Goal: Information Seeking & Learning: Learn about a topic

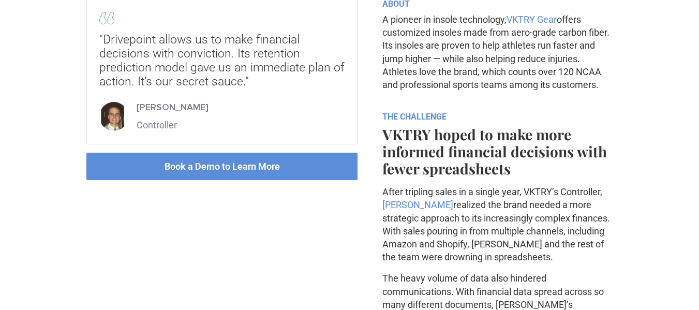
scroll to position [406, 0]
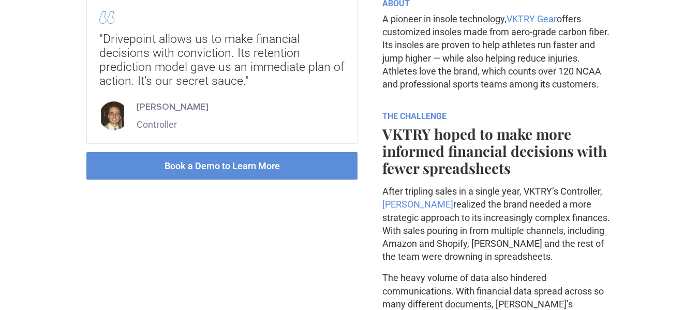
click at [161, 108] on div "[PERSON_NAME]" at bounding box center [173, 106] width 72 height 13
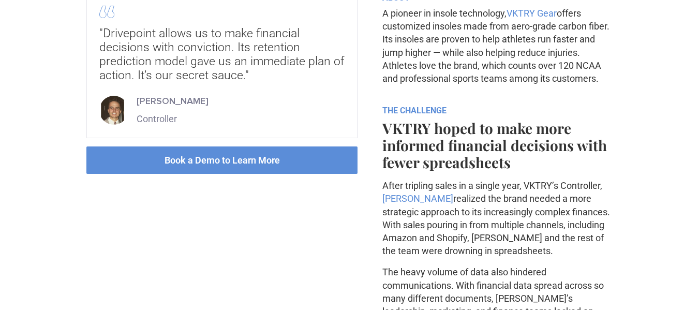
scroll to position [417, 0]
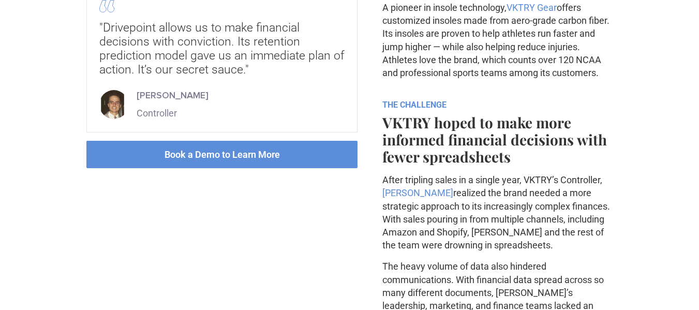
drag, startPoint x: 212, startPoint y: 95, endPoint x: 139, endPoint y: 84, distance: 73.8
click at [139, 84] on div ""Drivepoint allows us to make financial decisions with conviction. Its retentio…" at bounding box center [221, 59] width 271 height 145
copy div "[PERSON_NAME]"
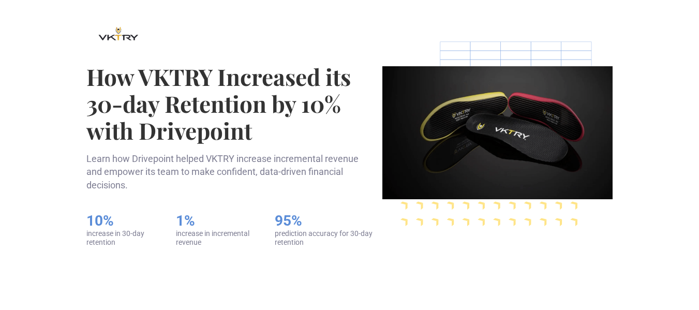
scroll to position [145, 0]
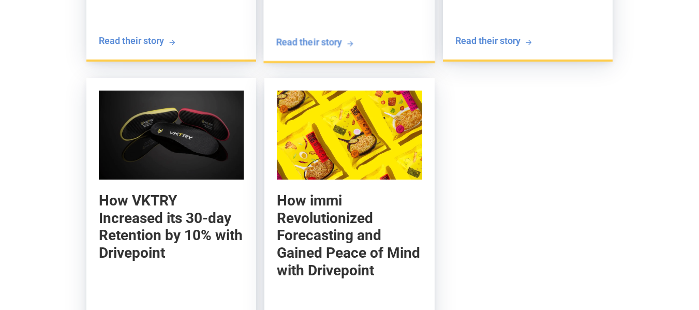
scroll to position [3104, 0]
